Goal: Task Accomplishment & Management: Manage account settings

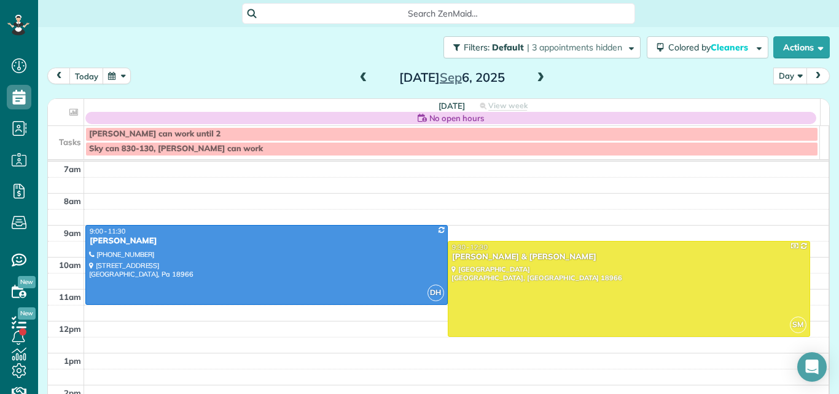
scroll to position [6, 6]
click at [539, 76] on span at bounding box center [541, 77] width 14 height 11
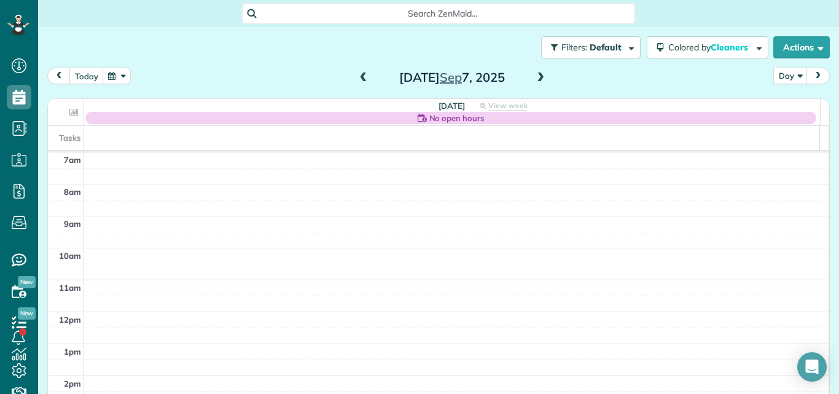
click at [539, 76] on span at bounding box center [541, 77] width 14 height 11
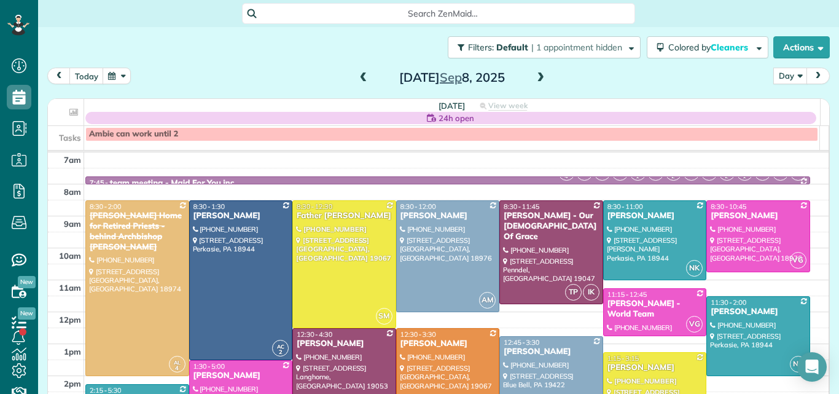
click at [360, 76] on span at bounding box center [364, 77] width 14 height 11
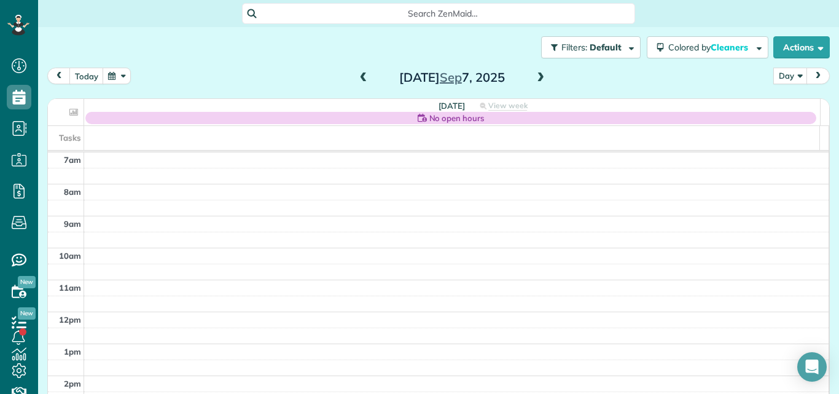
click at [360, 76] on span at bounding box center [364, 77] width 14 height 11
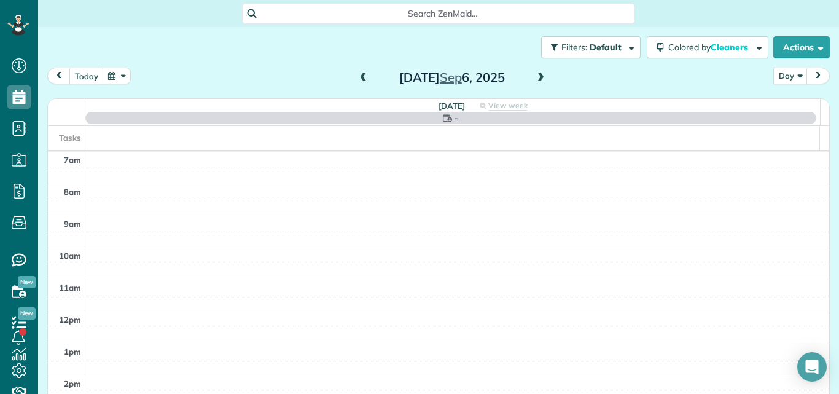
click at [359, 76] on span at bounding box center [364, 77] width 14 height 11
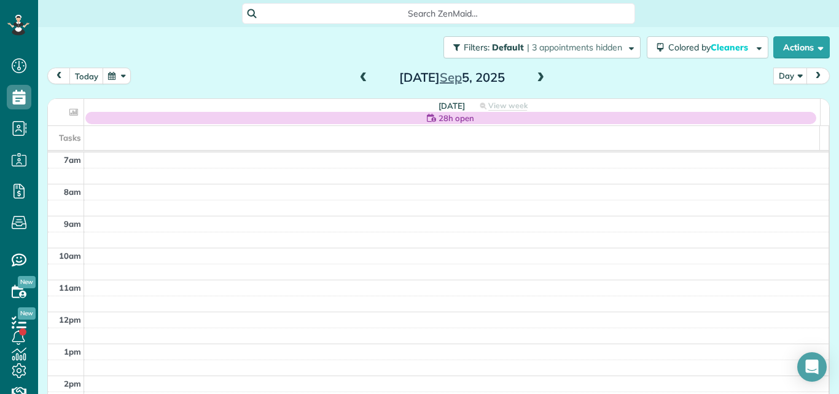
click at [357, 74] on span at bounding box center [364, 77] width 14 height 11
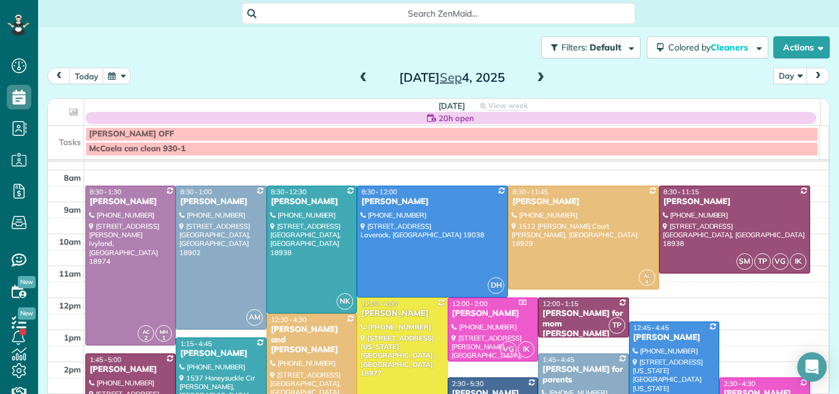
scroll to position [0, 0]
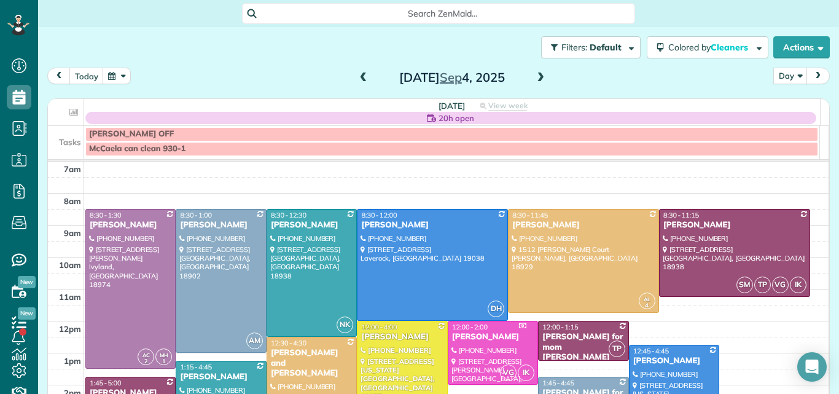
click at [538, 73] on span at bounding box center [541, 77] width 14 height 11
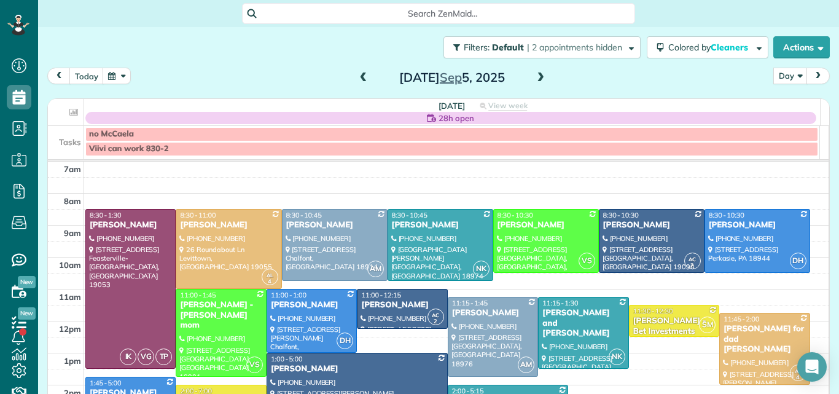
click at [360, 78] on span at bounding box center [364, 77] width 14 height 11
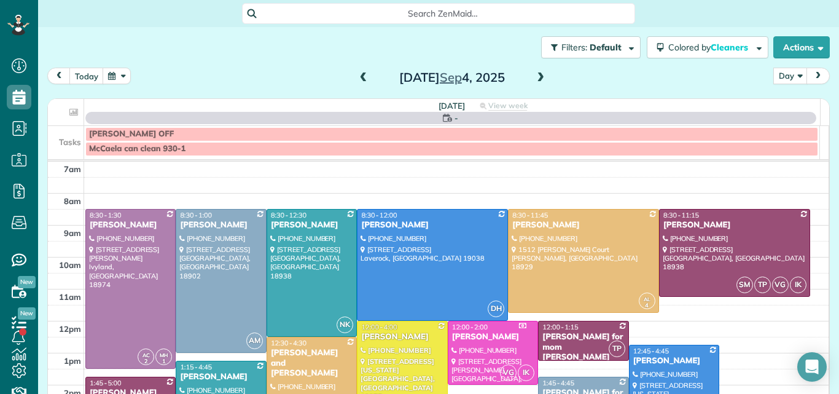
click at [360, 78] on span at bounding box center [364, 77] width 14 height 11
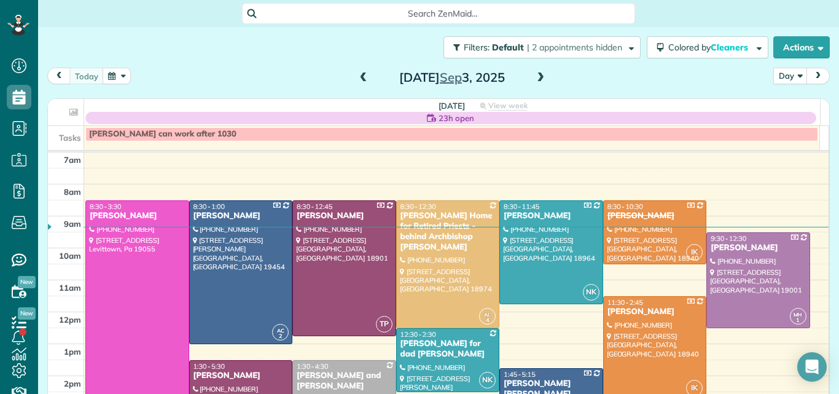
click at [534, 78] on span at bounding box center [541, 77] width 14 height 11
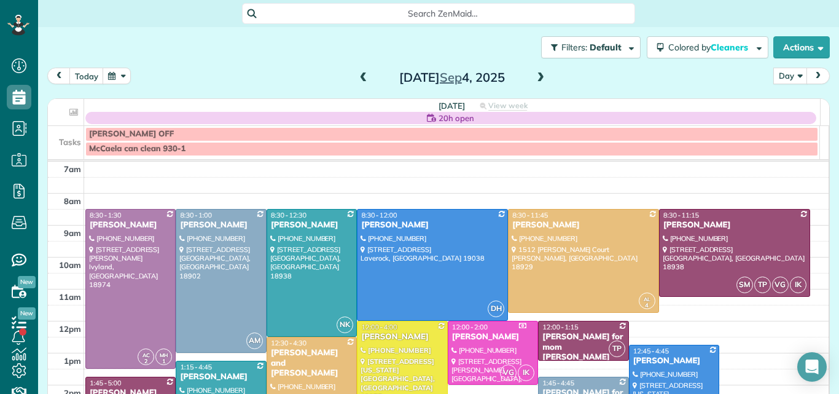
click at [534, 78] on span at bounding box center [541, 77] width 14 height 11
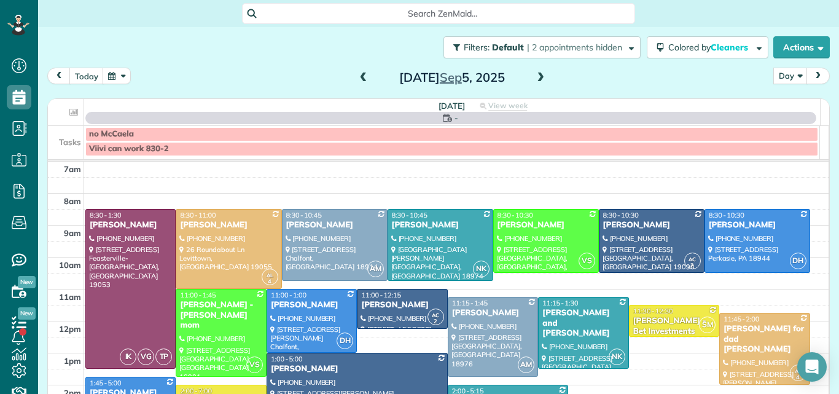
click at [534, 78] on span at bounding box center [541, 77] width 14 height 11
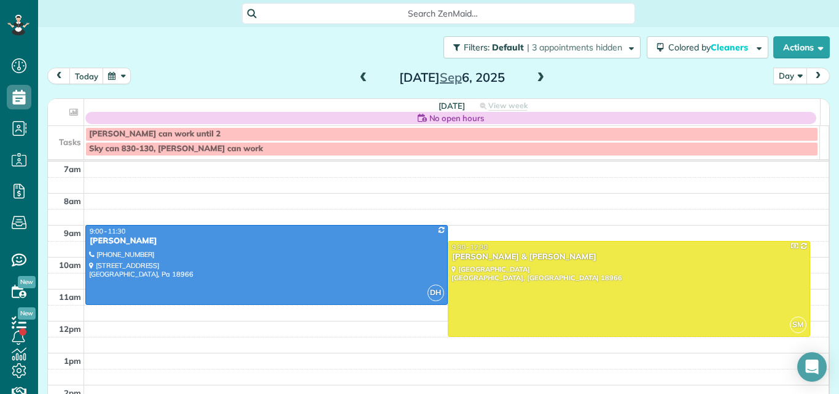
click at [534, 78] on span at bounding box center [541, 77] width 14 height 11
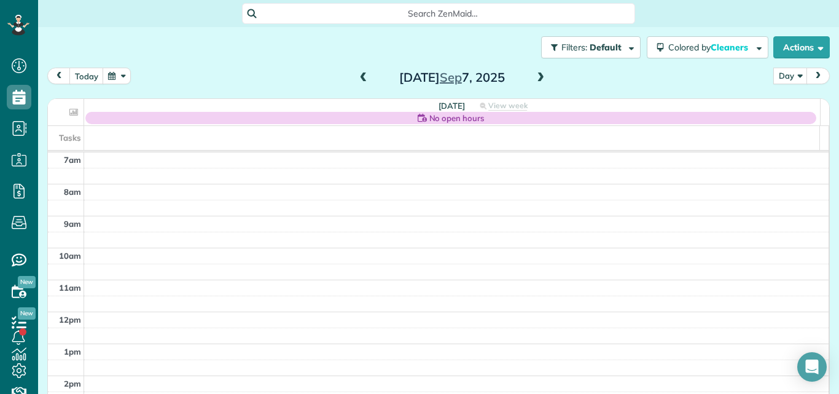
click at [534, 78] on span at bounding box center [541, 77] width 14 height 11
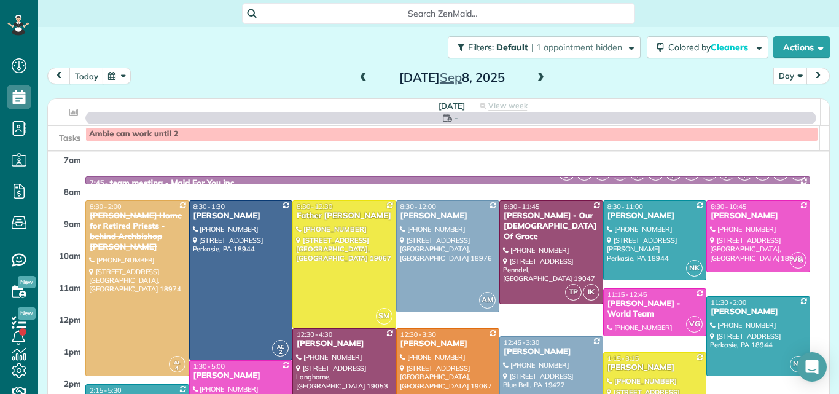
click at [534, 78] on span at bounding box center [541, 77] width 14 height 11
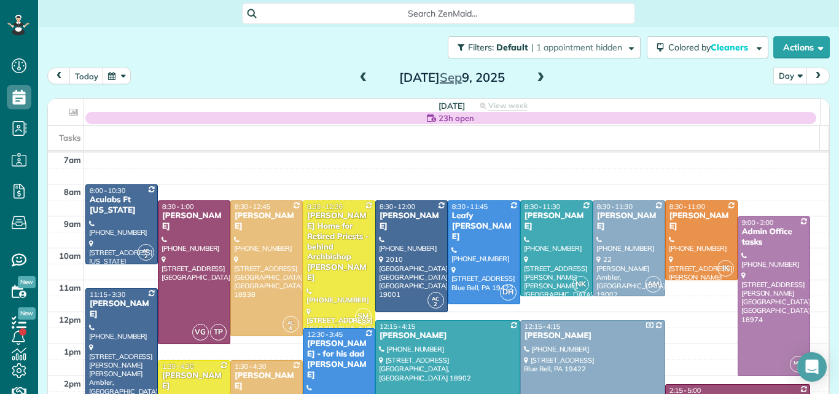
click at [357, 73] on span at bounding box center [364, 77] width 14 height 11
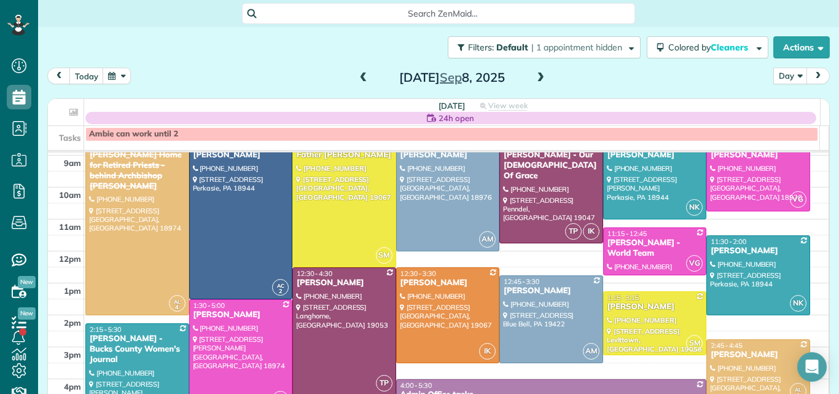
scroll to position [76, 0]
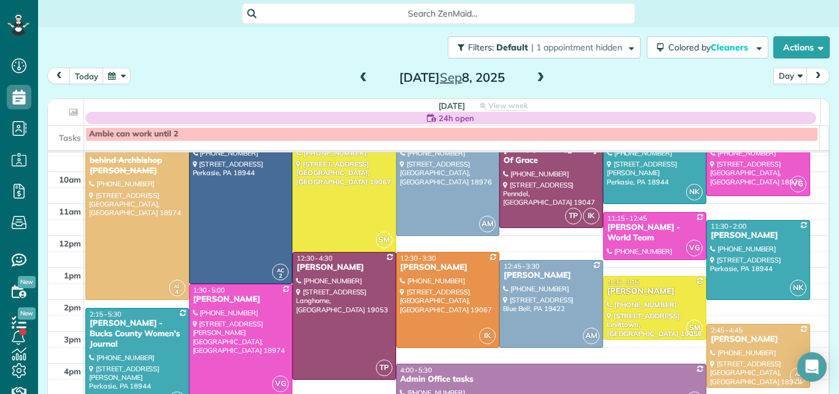
click at [536, 77] on span at bounding box center [541, 77] width 14 height 11
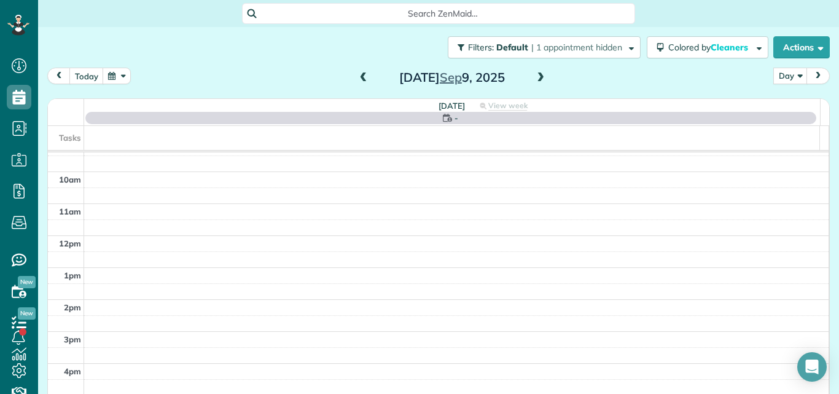
scroll to position [0, 0]
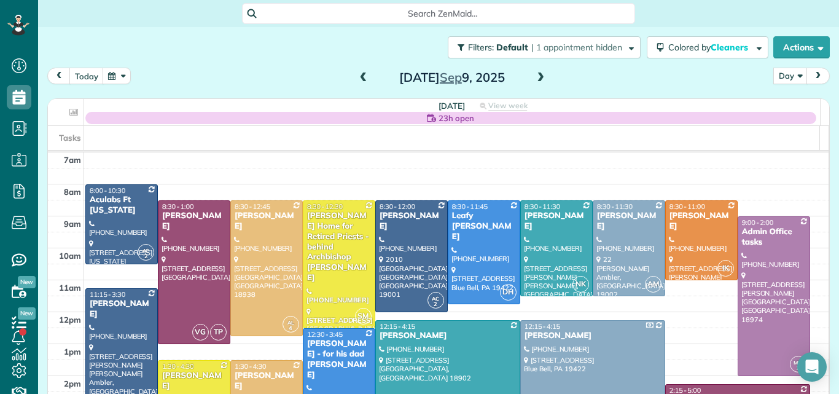
click at [535, 77] on span at bounding box center [541, 77] width 14 height 11
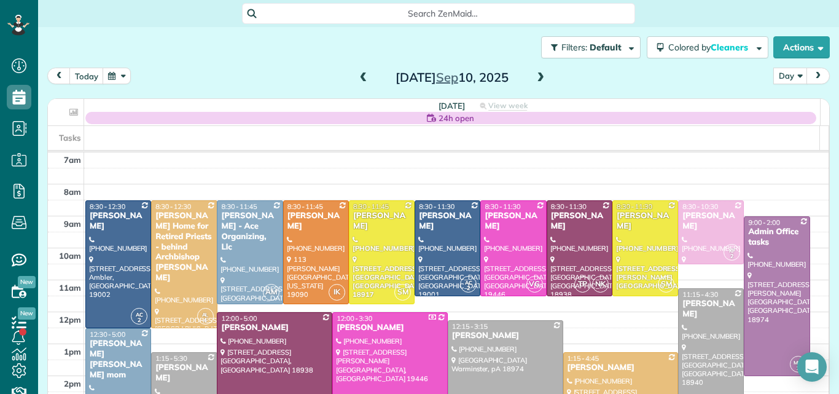
click at [534, 79] on span at bounding box center [541, 77] width 14 height 11
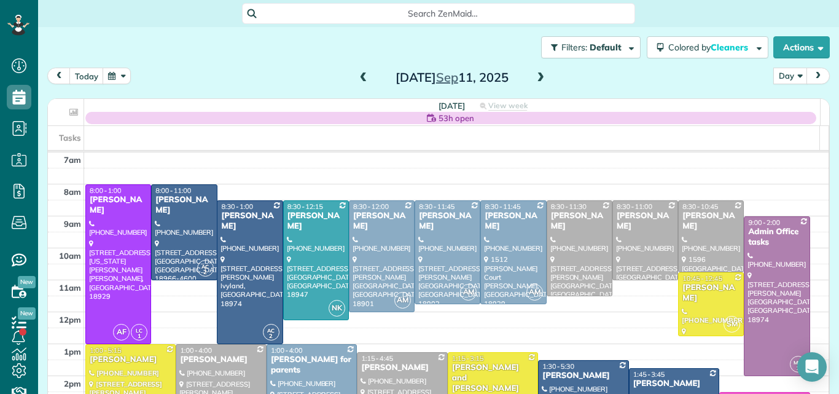
click at [534, 76] on span at bounding box center [541, 77] width 14 height 11
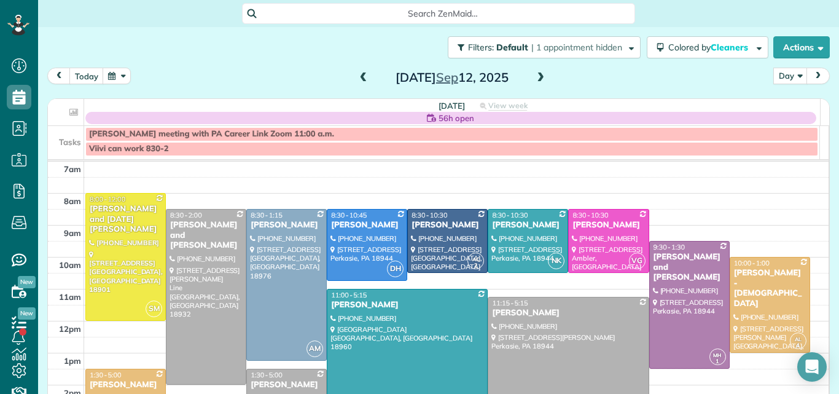
click at [361, 75] on span at bounding box center [364, 77] width 14 height 11
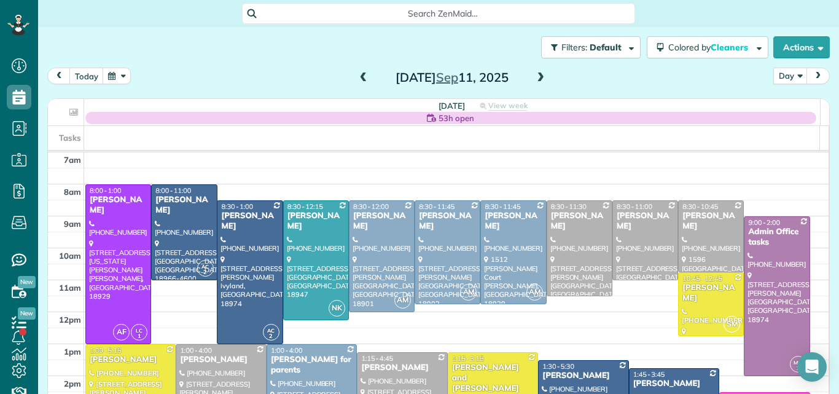
click at [361, 75] on span at bounding box center [364, 77] width 14 height 11
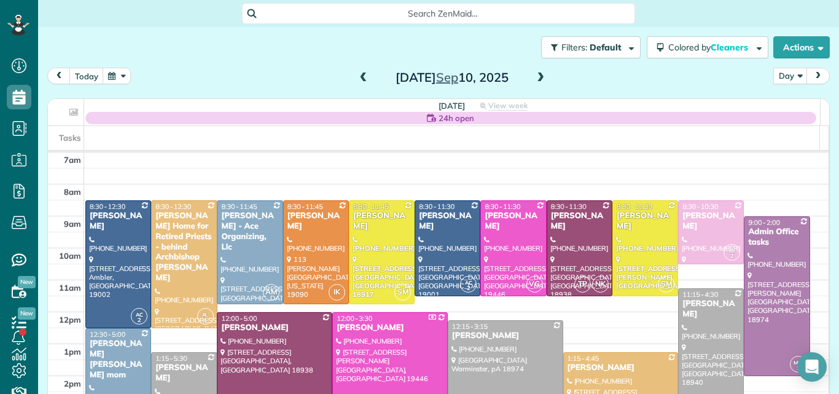
click at [361, 75] on span at bounding box center [364, 77] width 14 height 11
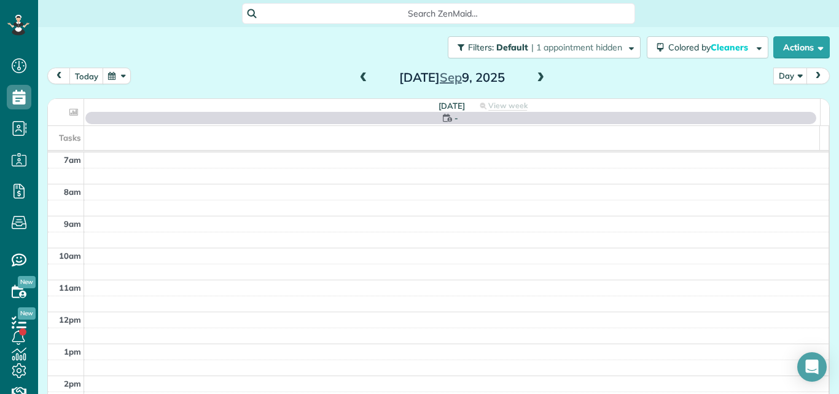
click at [361, 75] on span at bounding box center [364, 77] width 14 height 11
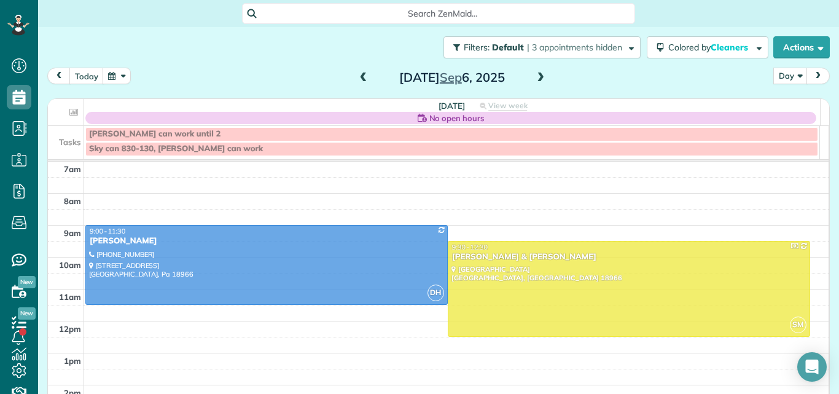
click at [361, 75] on span at bounding box center [364, 77] width 14 height 11
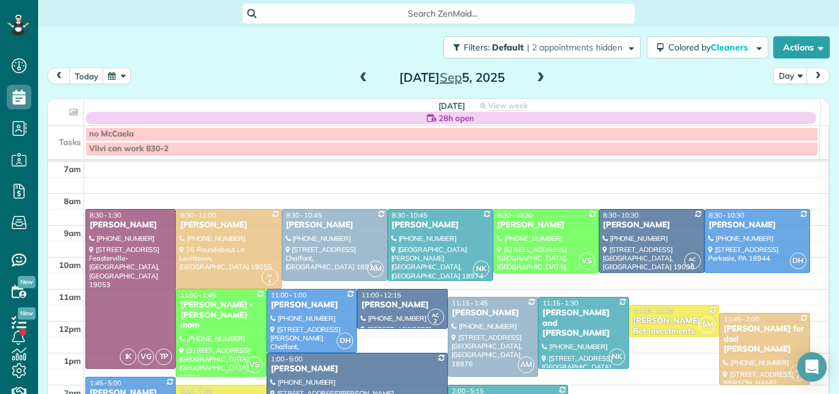
click at [361, 75] on span at bounding box center [364, 77] width 14 height 11
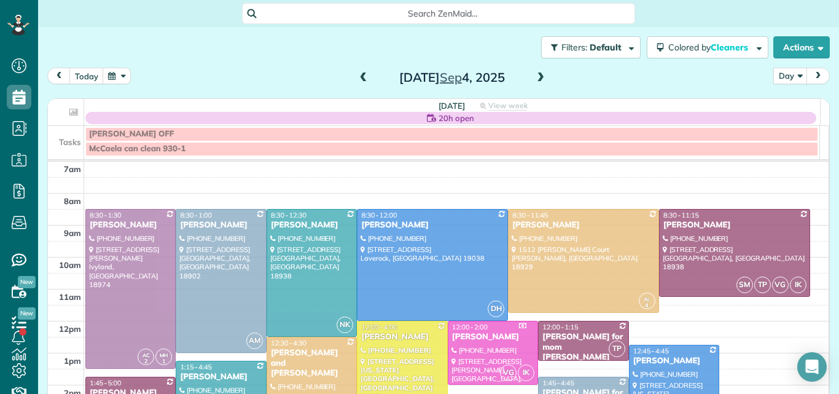
click at [361, 75] on span at bounding box center [364, 77] width 14 height 11
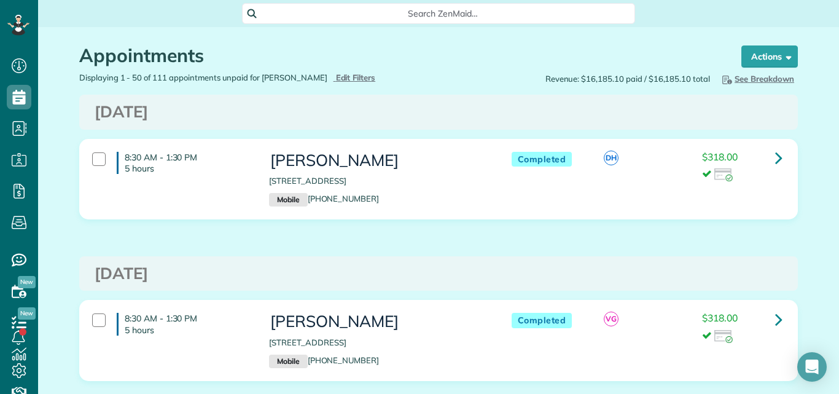
scroll to position [67, 0]
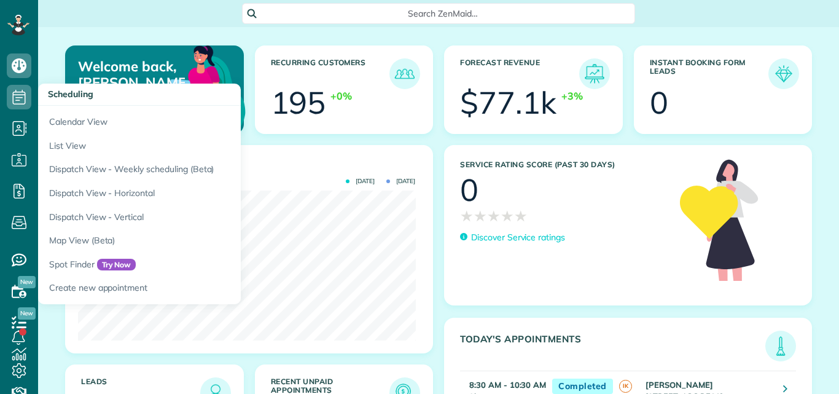
scroll to position [150, 337]
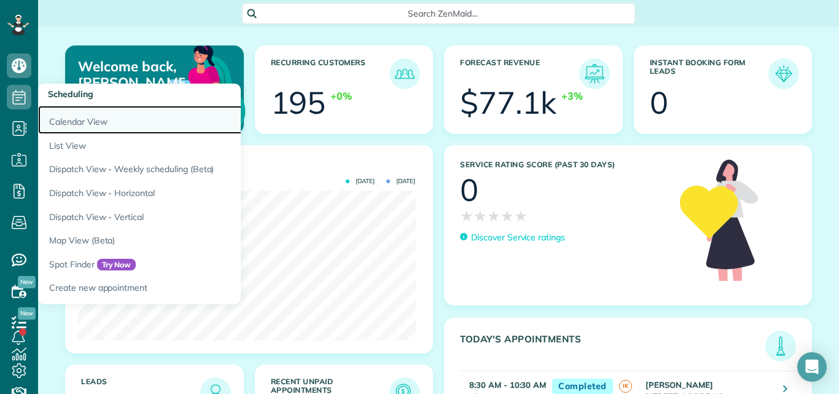
click at [58, 120] on link "Calendar View" at bounding box center [191, 120] width 307 height 28
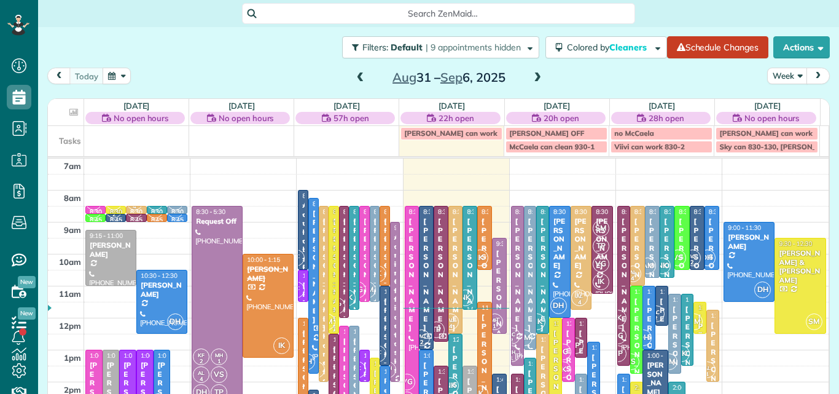
scroll to position [6, 6]
click at [774, 72] on button "Week" at bounding box center [787, 76] width 41 height 17
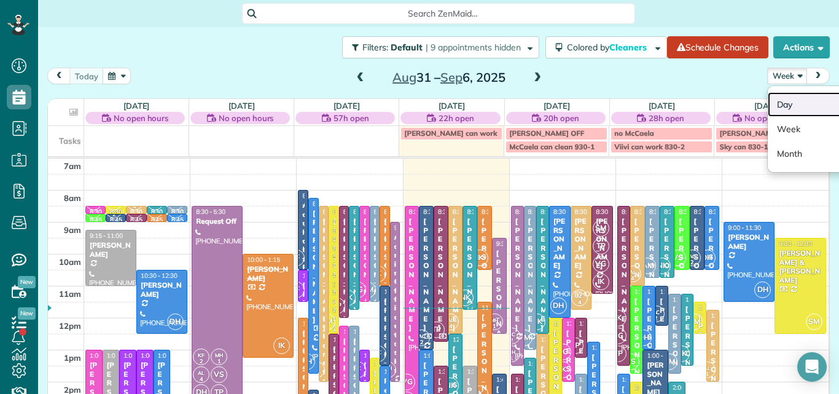
click at [776, 104] on link "Day" at bounding box center [816, 104] width 97 height 25
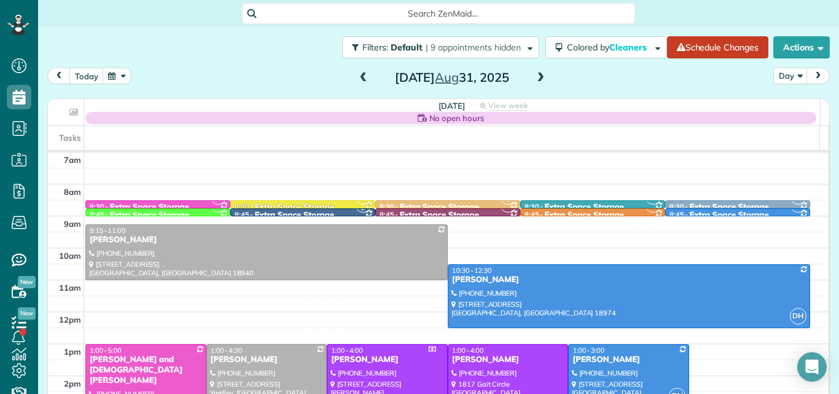
click at [534, 74] on span at bounding box center [541, 77] width 14 height 11
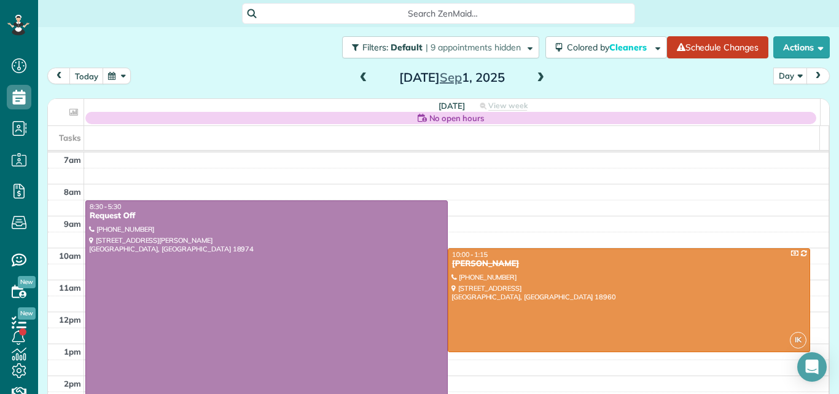
click at [534, 74] on span at bounding box center [541, 77] width 14 height 11
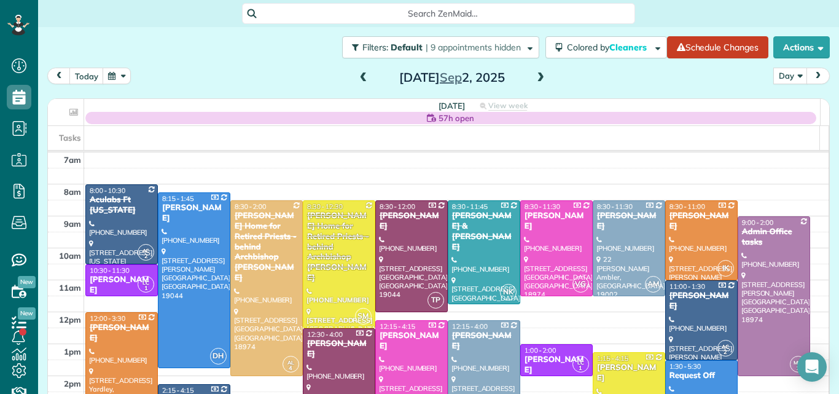
click at [534, 74] on span at bounding box center [541, 77] width 14 height 11
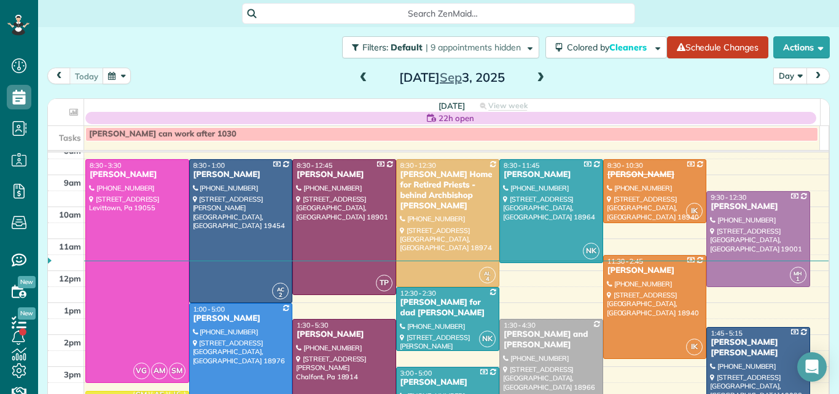
scroll to position [40, 0]
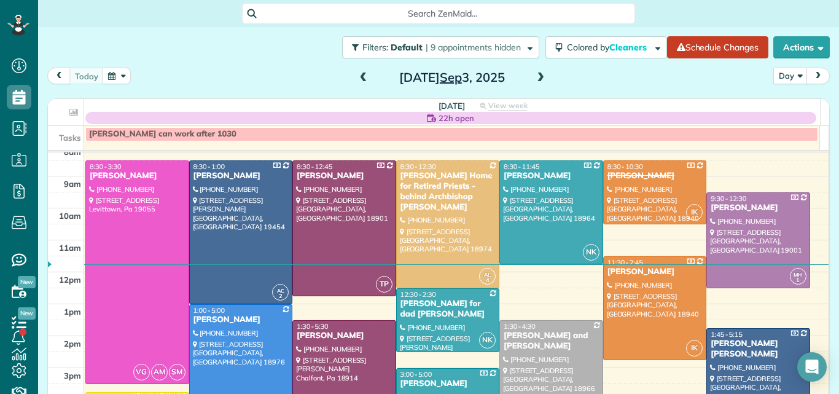
click at [462, 70] on span "Sep" at bounding box center [451, 76] width 22 height 15
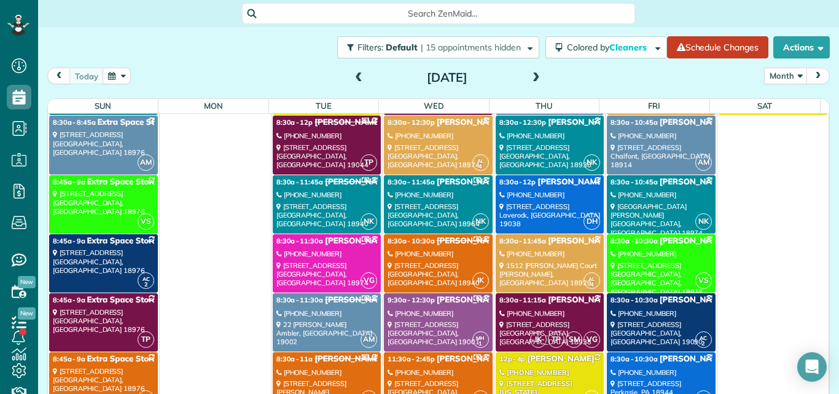
scroll to position [0, 0]
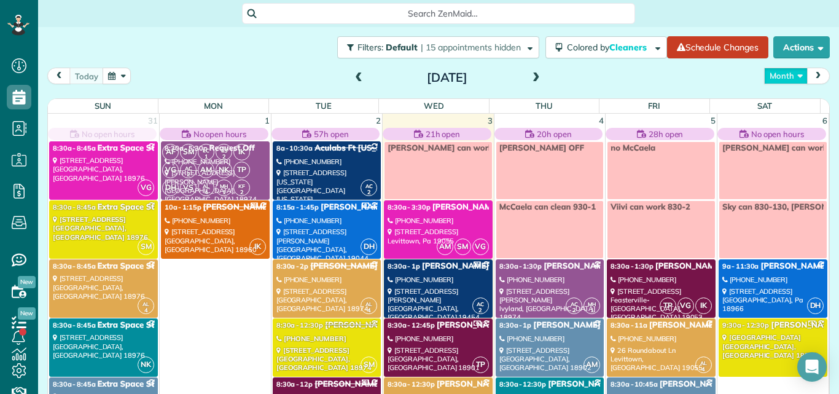
click at [769, 75] on button "Month" at bounding box center [786, 76] width 44 height 17
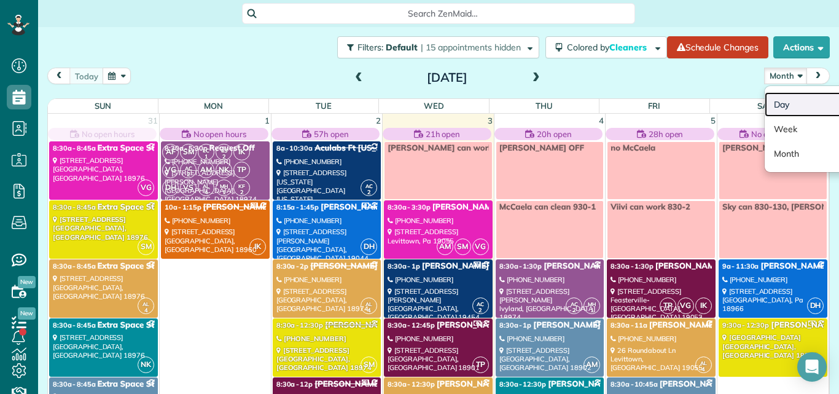
click at [769, 97] on link "Day" at bounding box center [813, 104] width 97 height 25
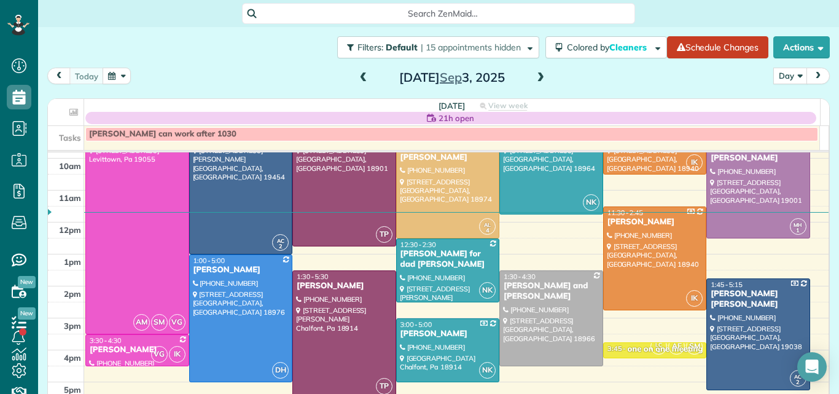
scroll to position [108, 0]
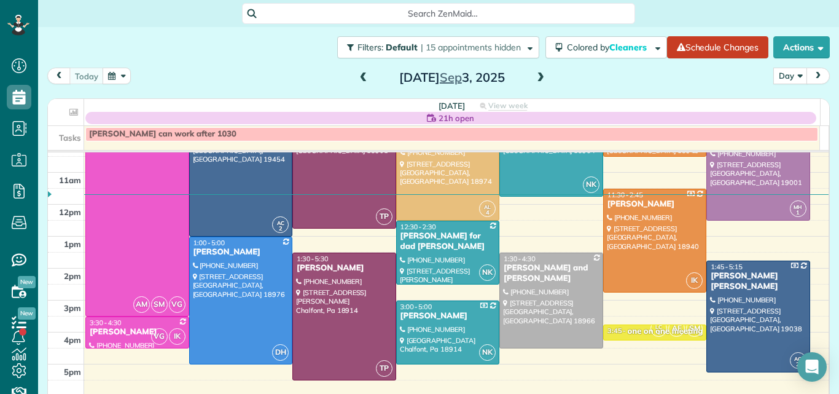
click at [534, 80] on span at bounding box center [541, 77] width 14 height 11
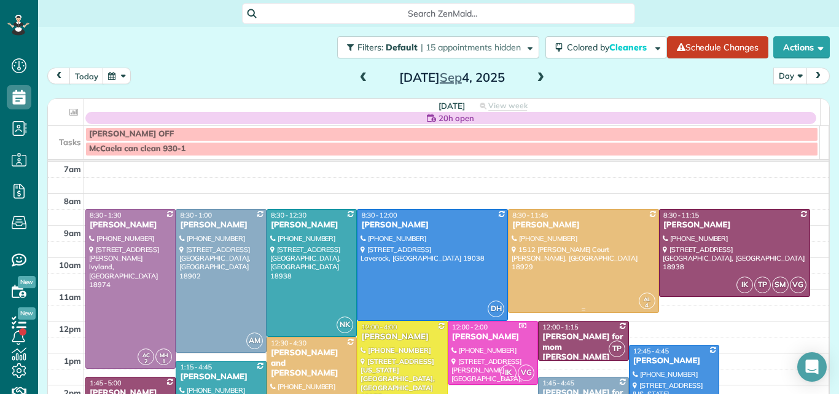
scroll to position [394, 38]
click at [357, 78] on span at bounding box center [364, 77] width 14 height 11
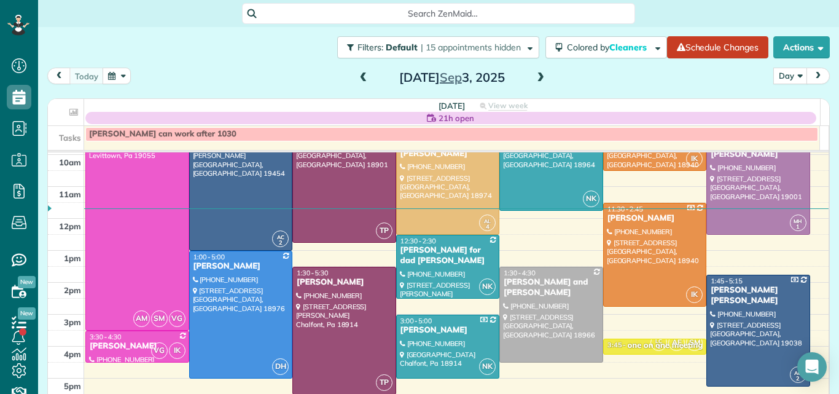
scroll to position [72, 0]
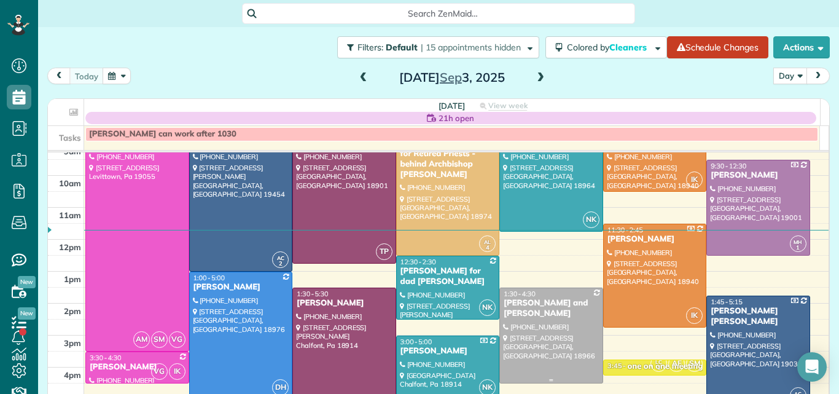
click at [571, 326] on div at bounding box center [551, 335] width 103 height 95
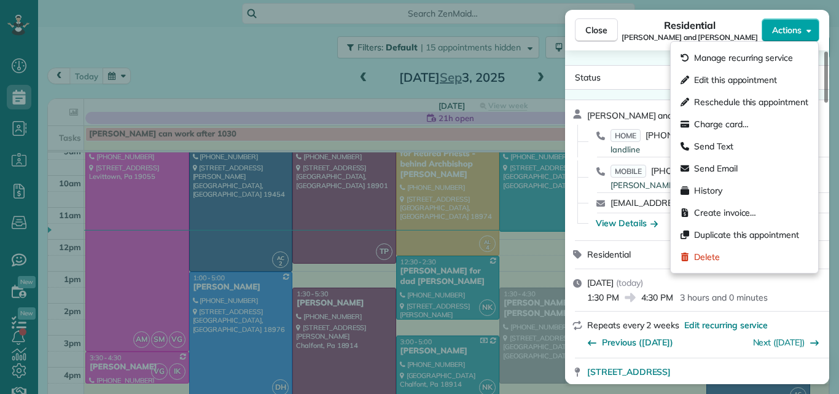
click at [787, 25] on span "Actions" at bounding box center [786, 30] width 29 height 12
click at [748, 74] on span "Edit this appointment" at bounding box center [735, 80] width 83 height 12
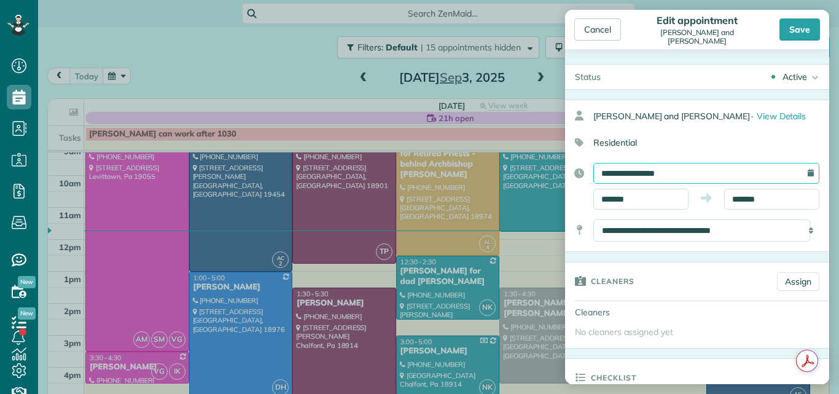
click at [723, 169] on input "**********" at bounding box center [706, 173] width 226 height 21
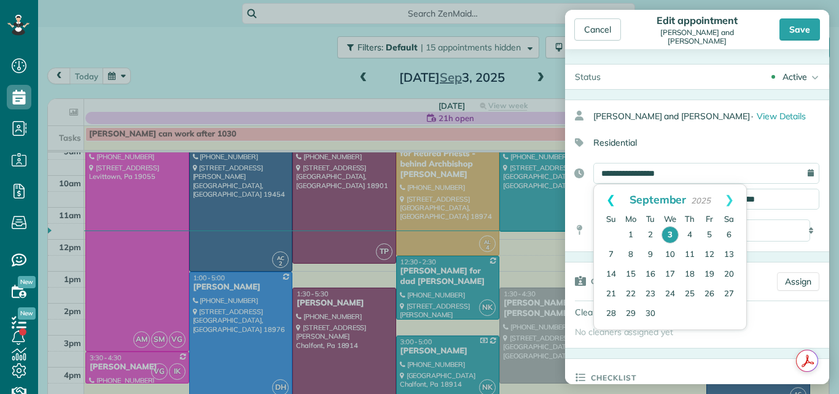
click at [608, 200] on link "Prev" at bounding box center [611, 199] width 34 height 31
click at [611, 331] on link "31" at bounding box center [611, 333] width 20 height 20
type input "**********"
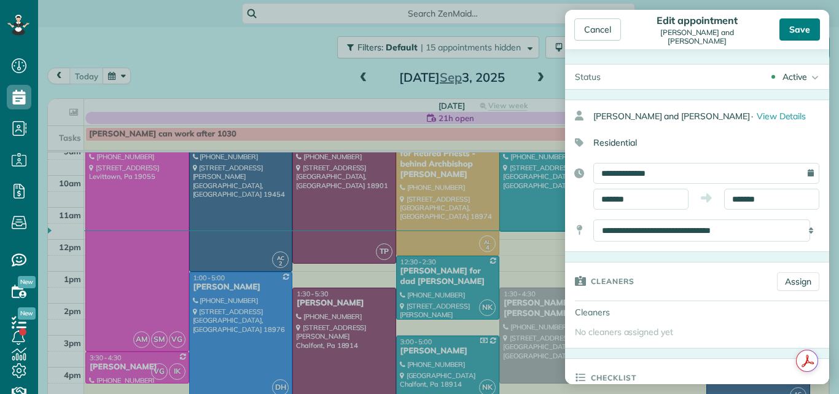
click at [805, 26] on div "Save" at bounding box center [800, 29] width 41 height 22
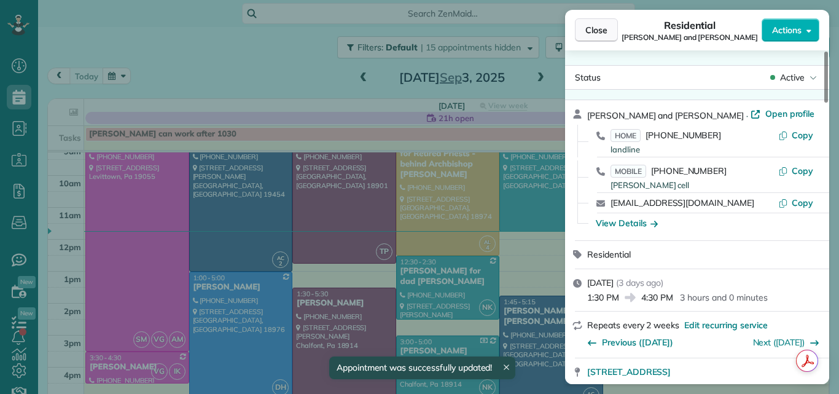
click at [607, 26] on span "Close" at bounding box center [596, 30] width 22 height 12
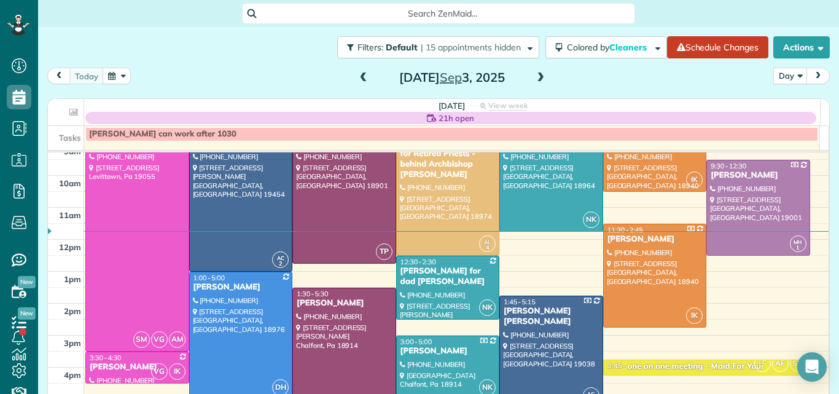
click at [535, 78] on span at bounding box center [541, 77] width 14 height 11
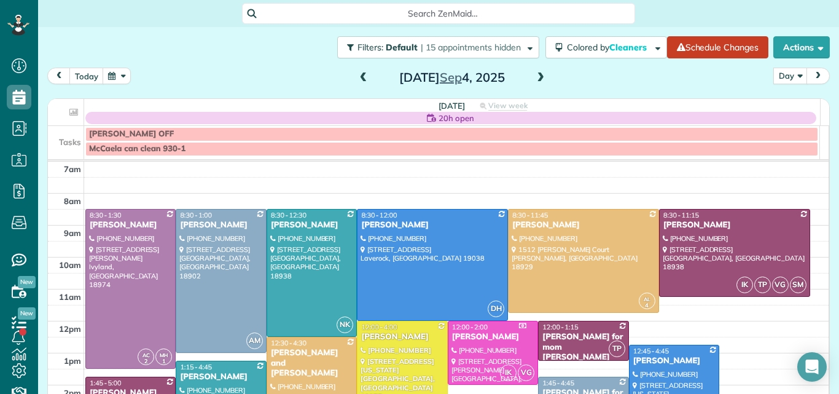
click at [536, 76] on span at bounding box center [541, 77] width 14 height 11
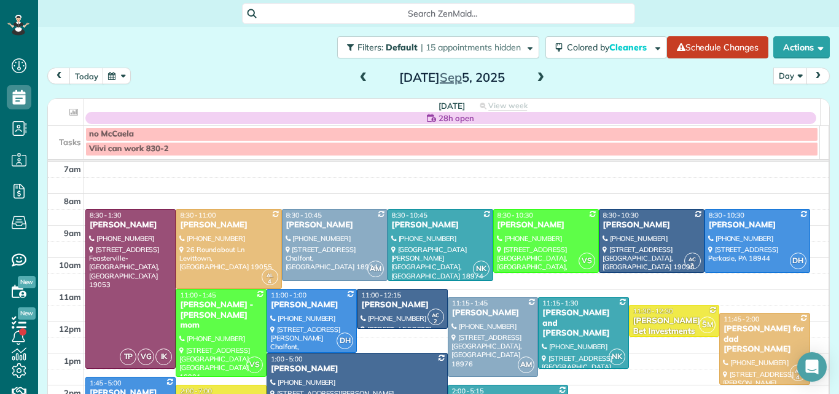
click at [357, 79] on span at bounding box center [364, 77] width 14 height 11
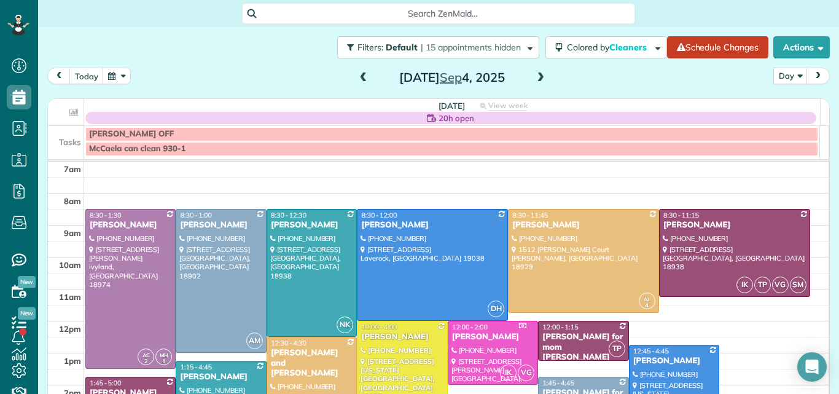
click at [536, 78] on span at bounding box center [541, 77] width 14 height 11
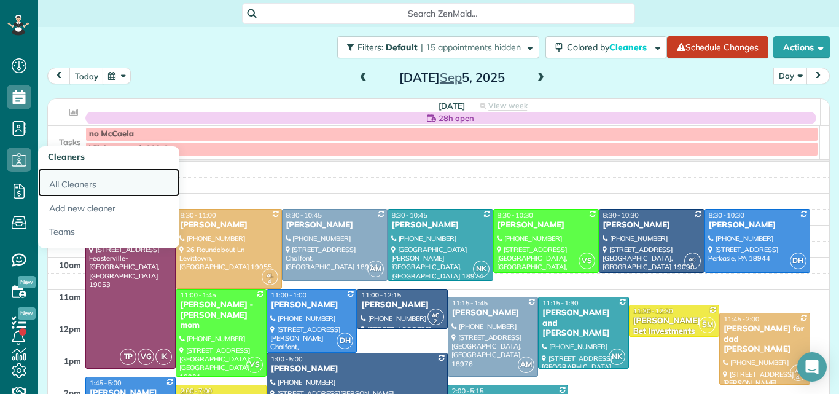
click at [59, 180] on link "All Cleaners" at bounding box center [108, 182] width 141 height 28
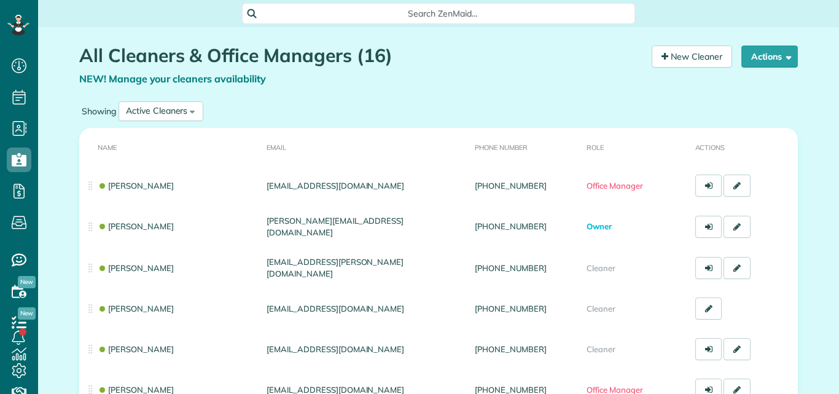
scroll to position [6, 6]
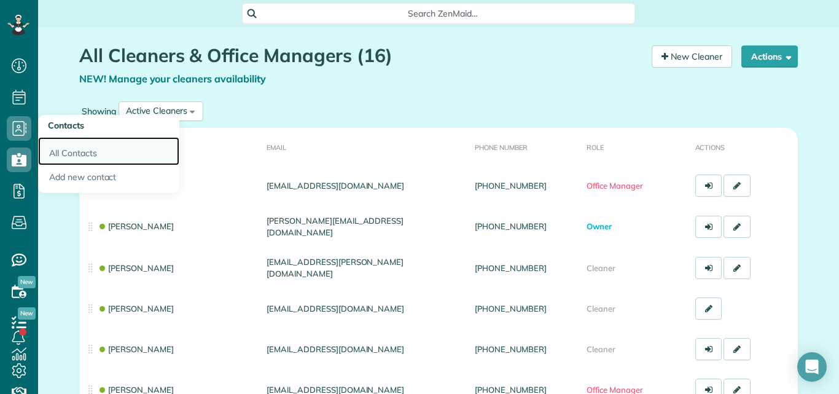
click at [61, 155] on link "All Contacts" at bounding box center [108, 151] width 141 height 28
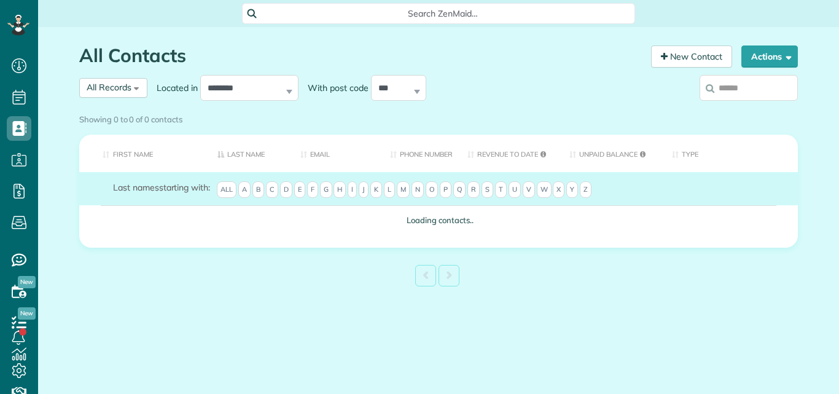
click at [723, 83] on input "search" at bounding box center [749, 88] width 98 height 26
type input "**********"
click at [787, 109] on div "Showing 0 to 0 of 0 contacts" at bounding box center [438, 117] width 719 height 17
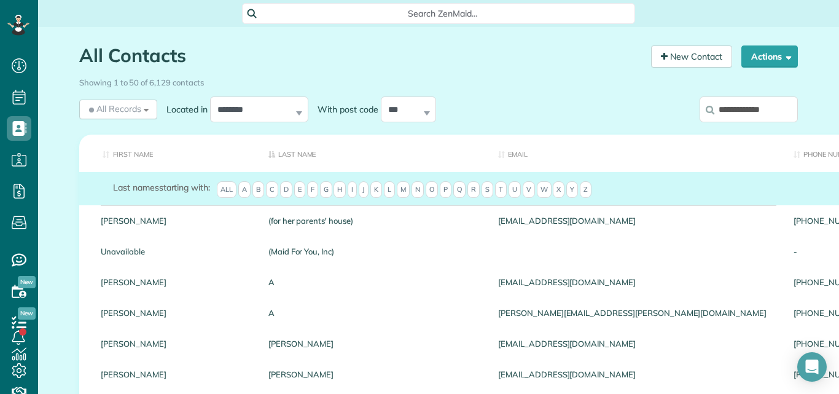
click at [783, 88] on div "Showing 1 to 50 of 6,129 contacts" at bounding box center [438, 80] width 719 height 17
click at [779, 108] on input "**********" at bounding box center [749, 109] width 98 height 26
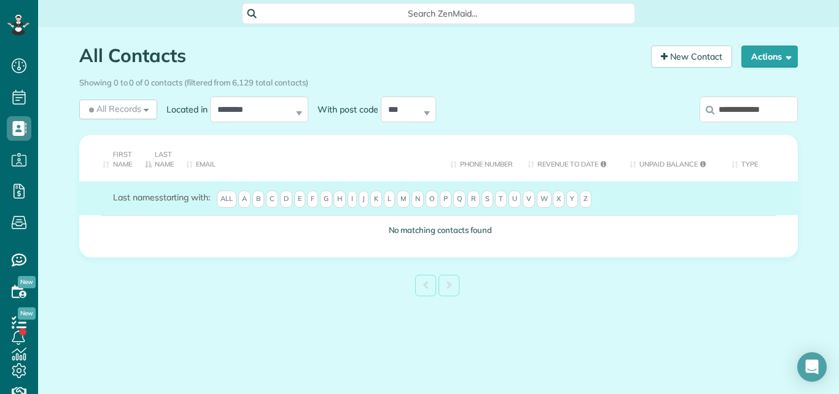
click at [751, 111] on input "**********" at bounding box center [749, 109] width 98 height 26
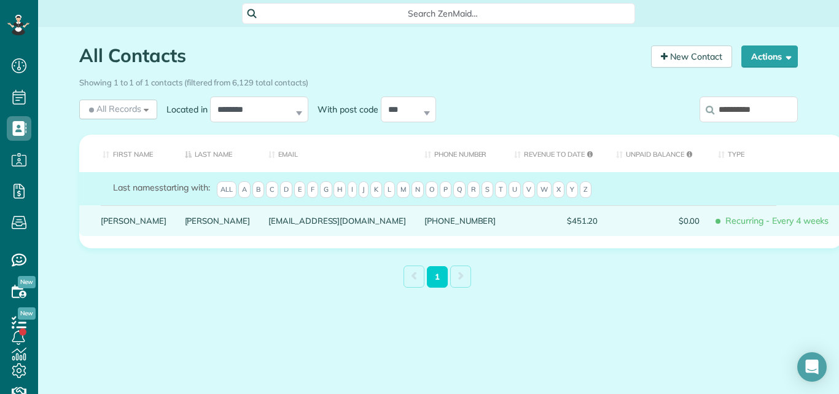
type input "**********"
click at [107, 225] on link "Barbara" at bounding box center [134, 220] width 66 height 9
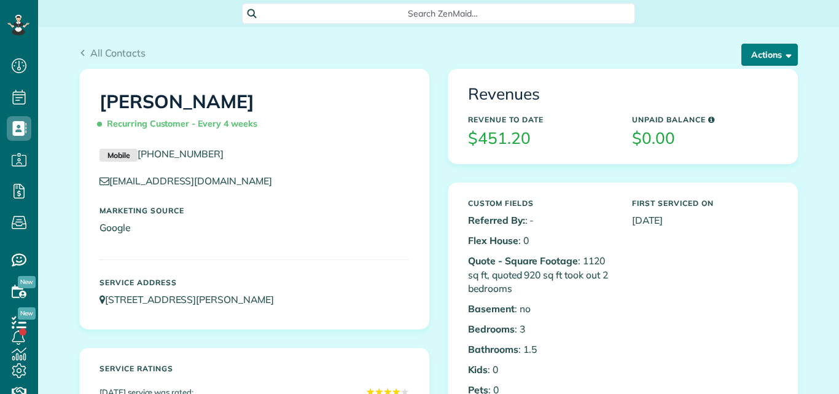
scroll to position [6, 6]
click at [757, 56] on button "Actions" at bounding box center [770, 55] width 57 height 22
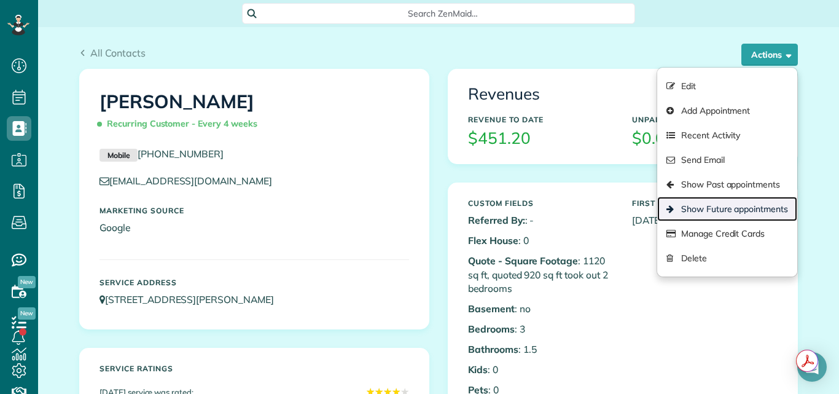
click at [717, 208] on link "Show Future appointments" at bounding box center [727, 209] width 140 height 25
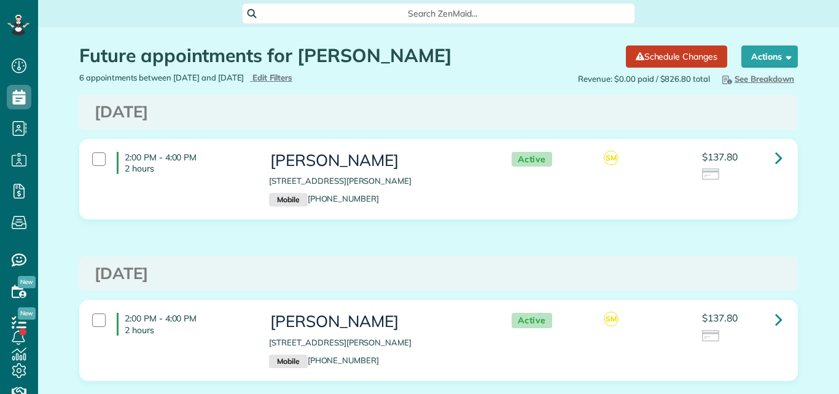
scroll to position [6, 6]
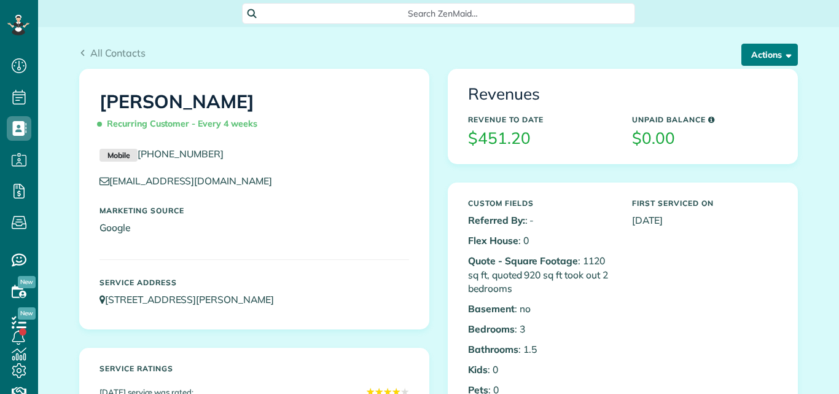
click at [757, 53] on button "Actions" at bounding box center [770, 55] width 57 height 22
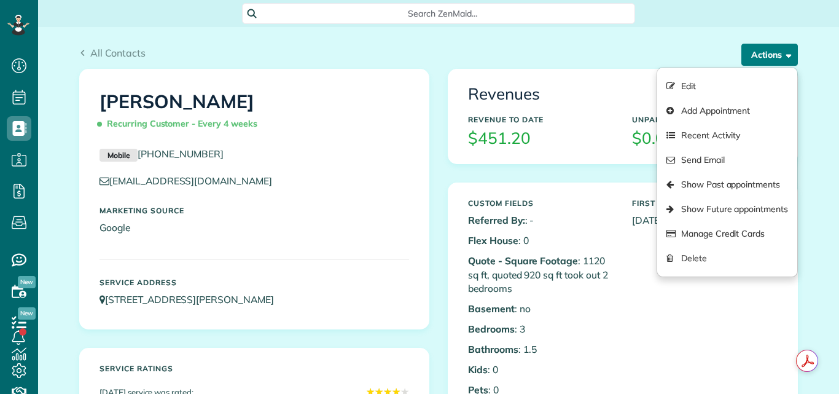
scroll to position [6, 6]
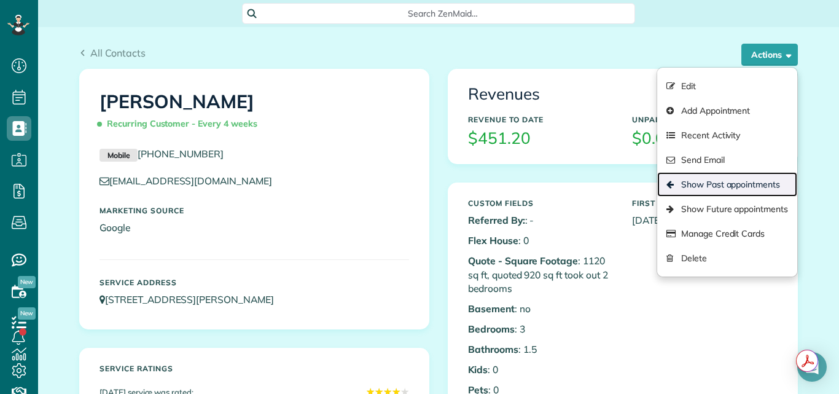
click at [730, 179] on link "Show Past appointments" at bounding box center [727, 184] width 140 height 25
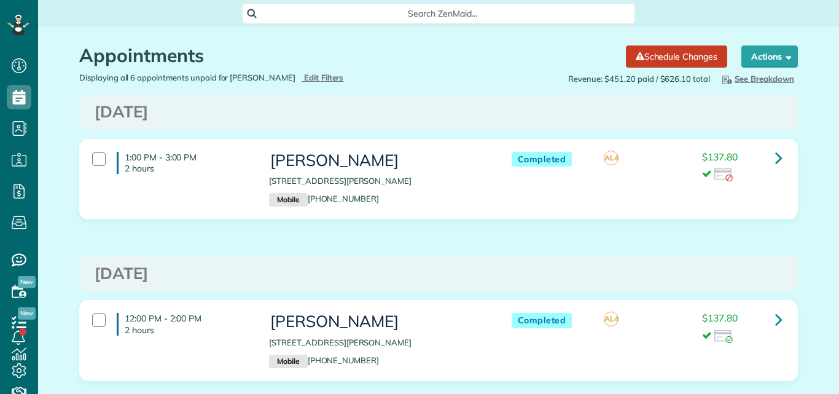
scroll to position [6, 6]
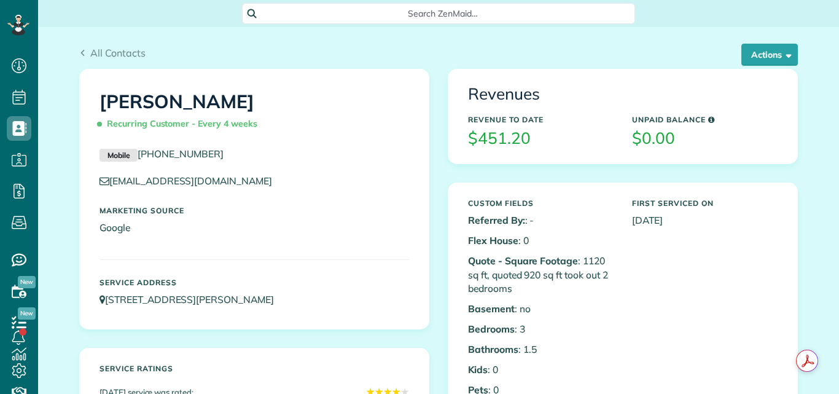
scroll to position [6, 6]
click at [750, 50] on button "Actions" at bounding box center [770, 55] width 57 height 22
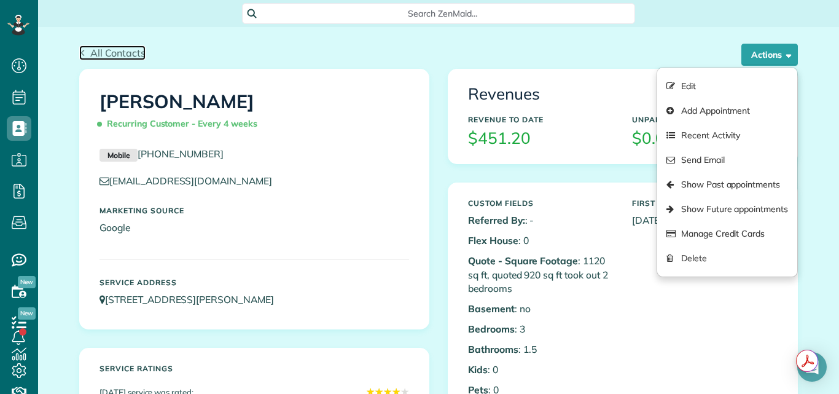
click at [119, 53] on span "All Contacts" at bounding box center [117, 53] width 55 height 12
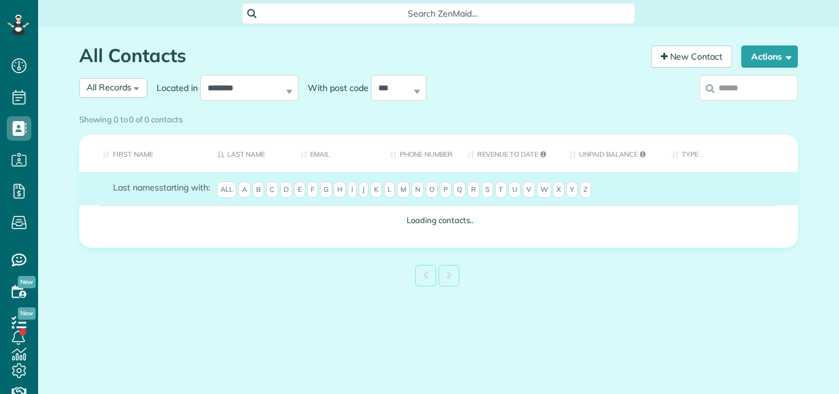
scroll to position [6, 6]
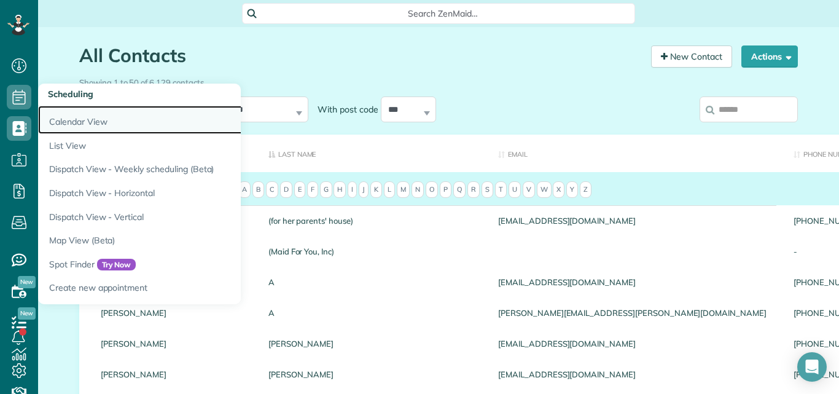
click at [72, 118] on link "Calendar View" at bounding box center [191, 120] width 307 height 28
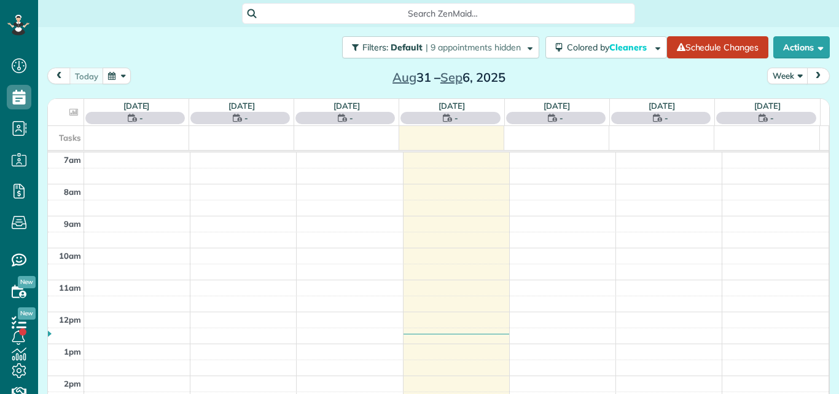
scroll to position [6, 6]
click at [772, 74] on button "Week" at bounding box center [787, 76] width 41 height 17
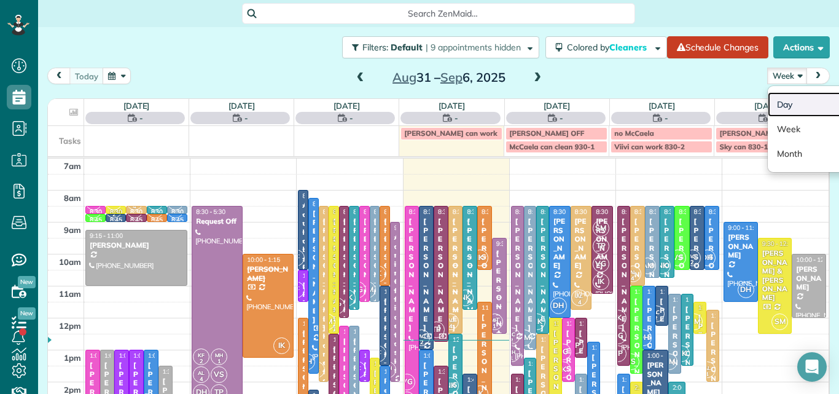
click at [780, 103] on link "Day" at bounding box center [816, 104] width 97 height 25
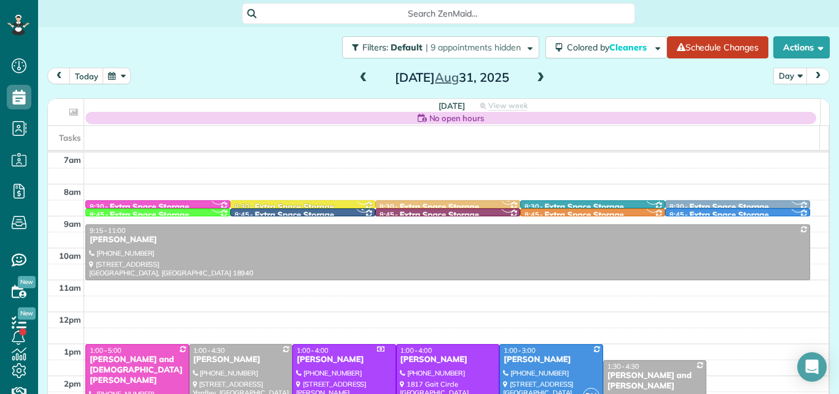
click at [536, 77] on span at bounding box center [541, 77] width 14 height 11
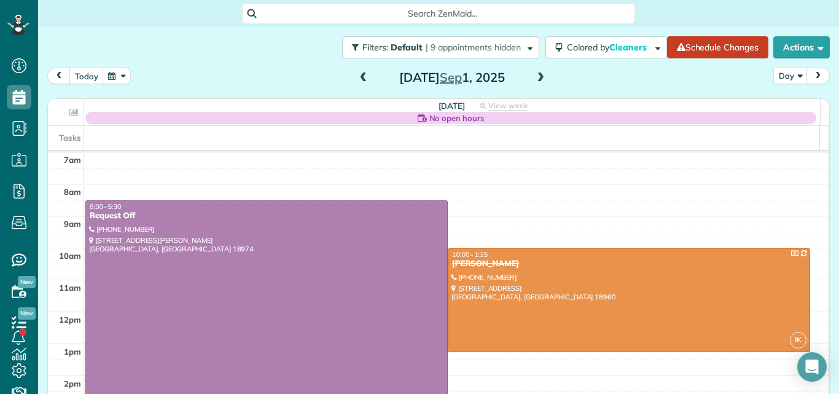
click at [536, 77] on span at bounding box center [541, 77] width 14 height 11
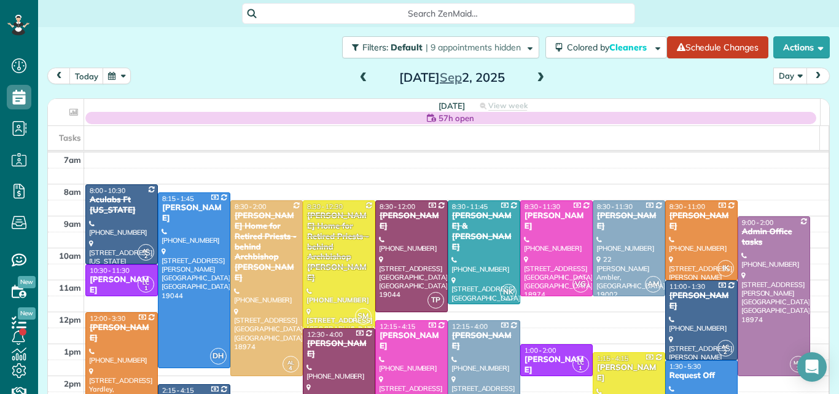
click at [536, 77] on span at bounding box center [541, 77] width 14 height 11
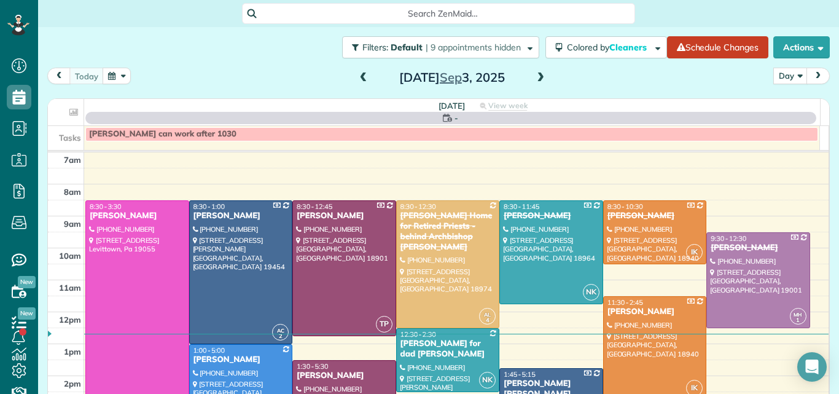
click at [164, 259] on div at bounding box center [137, 312] width 103 height 222
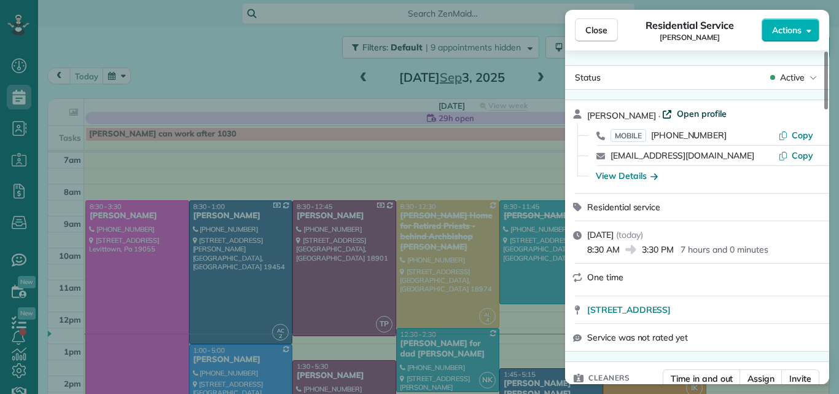
click at [689, 114] on span "Open profile" at bounding box center [702, 114] width 50 height 12
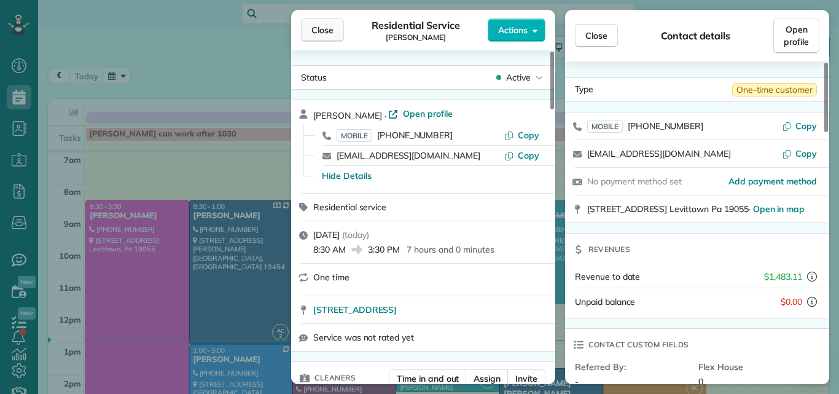
click at [323, 28] on span "Close" at bounding box center [322, 30] width 22 height 12
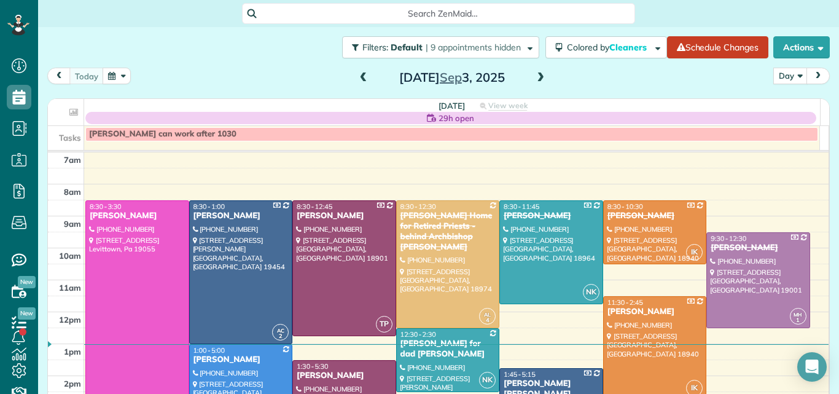
click at [534, 77] on span at bounding box center [541, 77] width 14 height 11
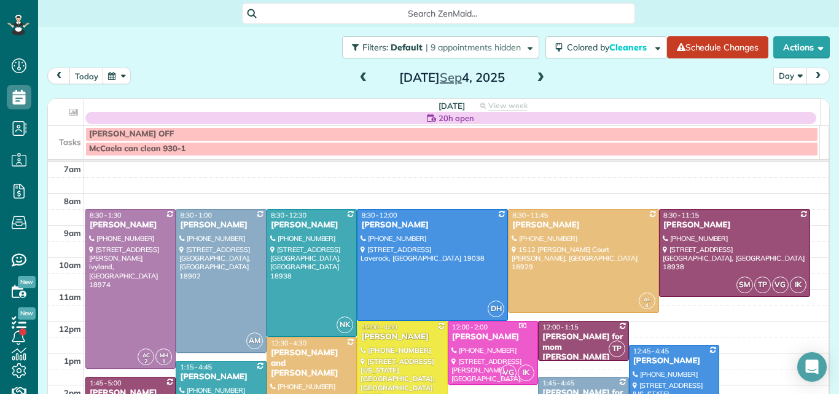
click at [534, 77] on span at bounding box center [541, 77] width 14 height 11
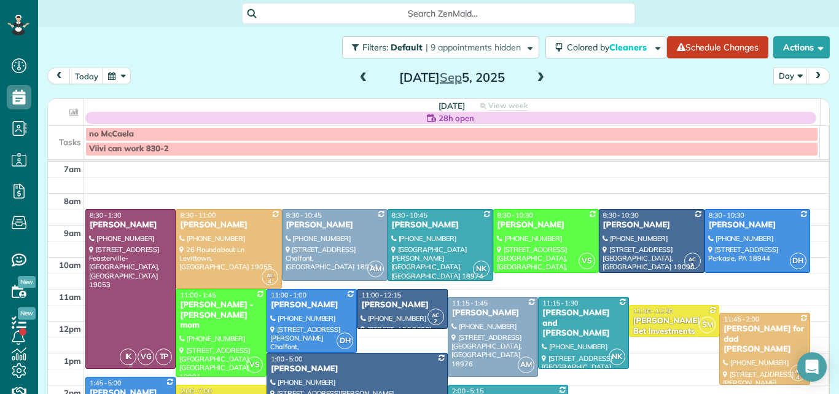
click at [139, 271] on div at bounding box center [130, 288] width 89 height 159
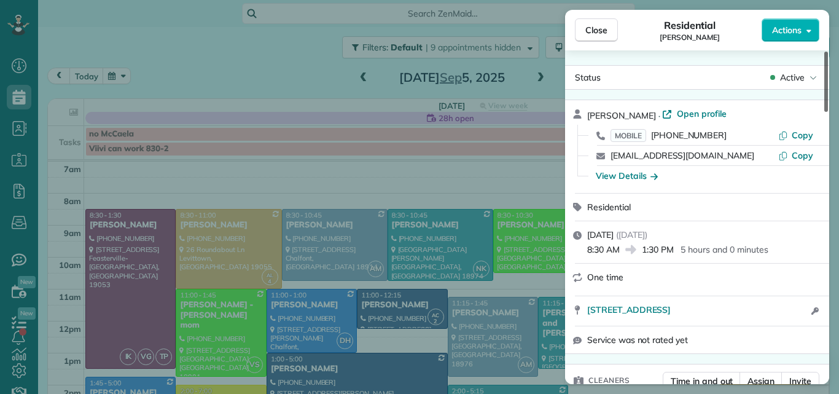
drag, startPoint x: 826, startPoint y: 75, endPoint x: 839, endPoint y: -13, distance: 88.7
click at [828, 52] on div at bounding box center [826, 82] width 4 height 60
click at [677, 111] on span "Open profile" at bounding box center [702, 114] width 50 height 12
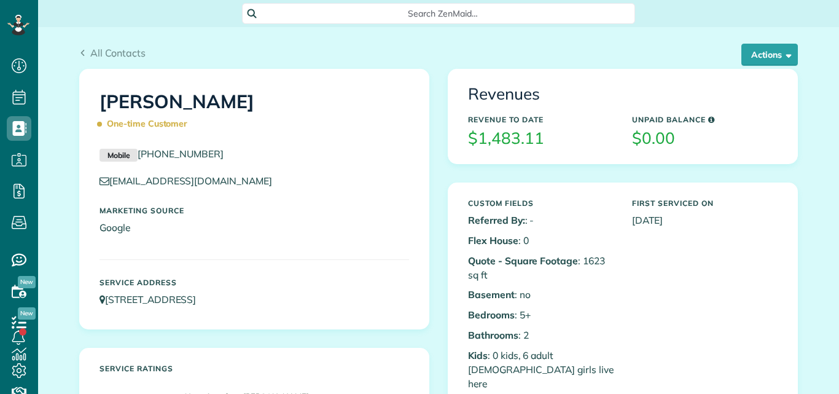
scroll to position [6, 6]
click at [760, 53] on button "Actions" at bounding box center [770, 55] width 57 height 22
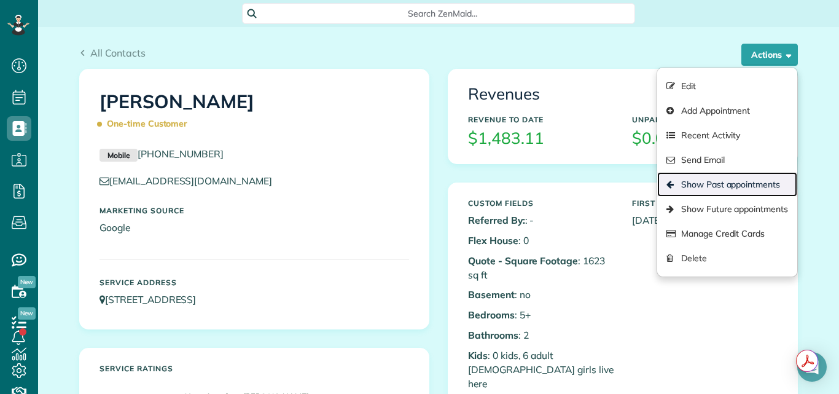
click at [733, 182] on link "Show Past appointments" at bounding box center [727, 184] width 140 height 25
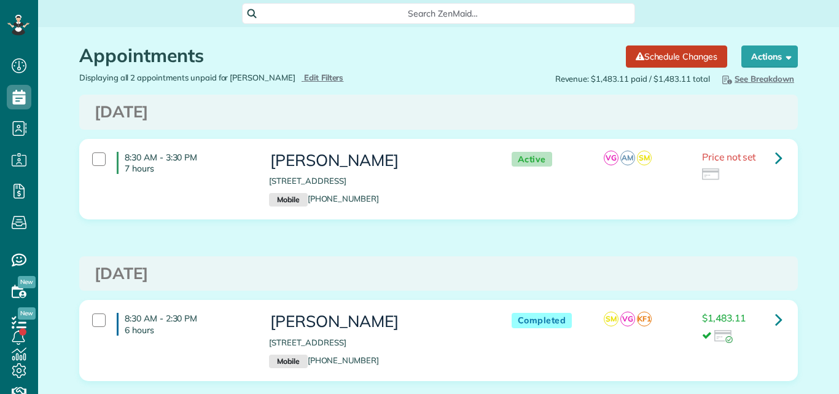
scroll to position [6, 6]
click at [770, 316] on link at bounding box center [779, 319] width 25 height 25
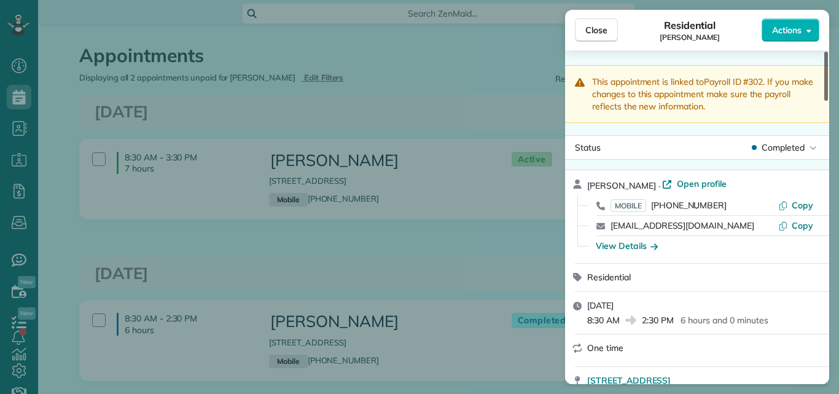
drag, startPoint x: 825, startPoint y: 96, endPoint x: 823, endPoint y: 85, distance: 11.9
click at [823, 85] on div "This appointment is linked to Payroll ID #302 . If you make changes to this app…" at bounding box center [697, 217] width 264 height 334
drag, startPoint x: 823, startPoint y: 85, endPoint x: 826, endPoint y: 68, distance: 17.0
click at [826, 68] on div at bounding box center [826, 76] width 4 height 49
click at [677, 181] on span "Open profile" at bounding box center [702, 184] width 50 height 12
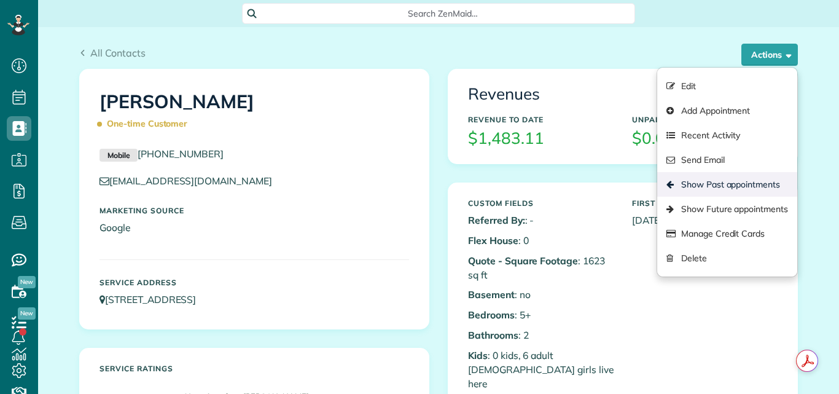
scroll to position [6, 6]
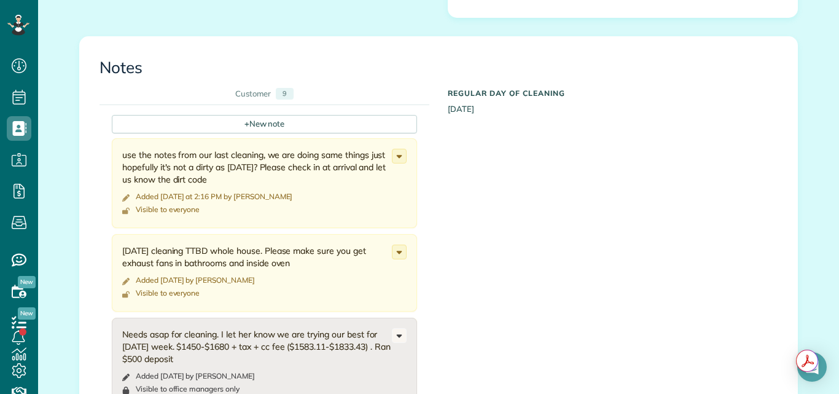
scroll to position [1247, 0]
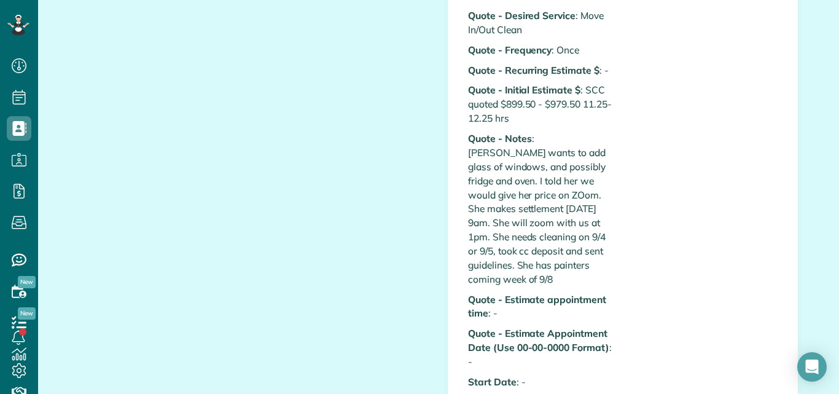
scroll to position [490, 0]
